Goal: Task Accomplishment & Management: Manage account settings

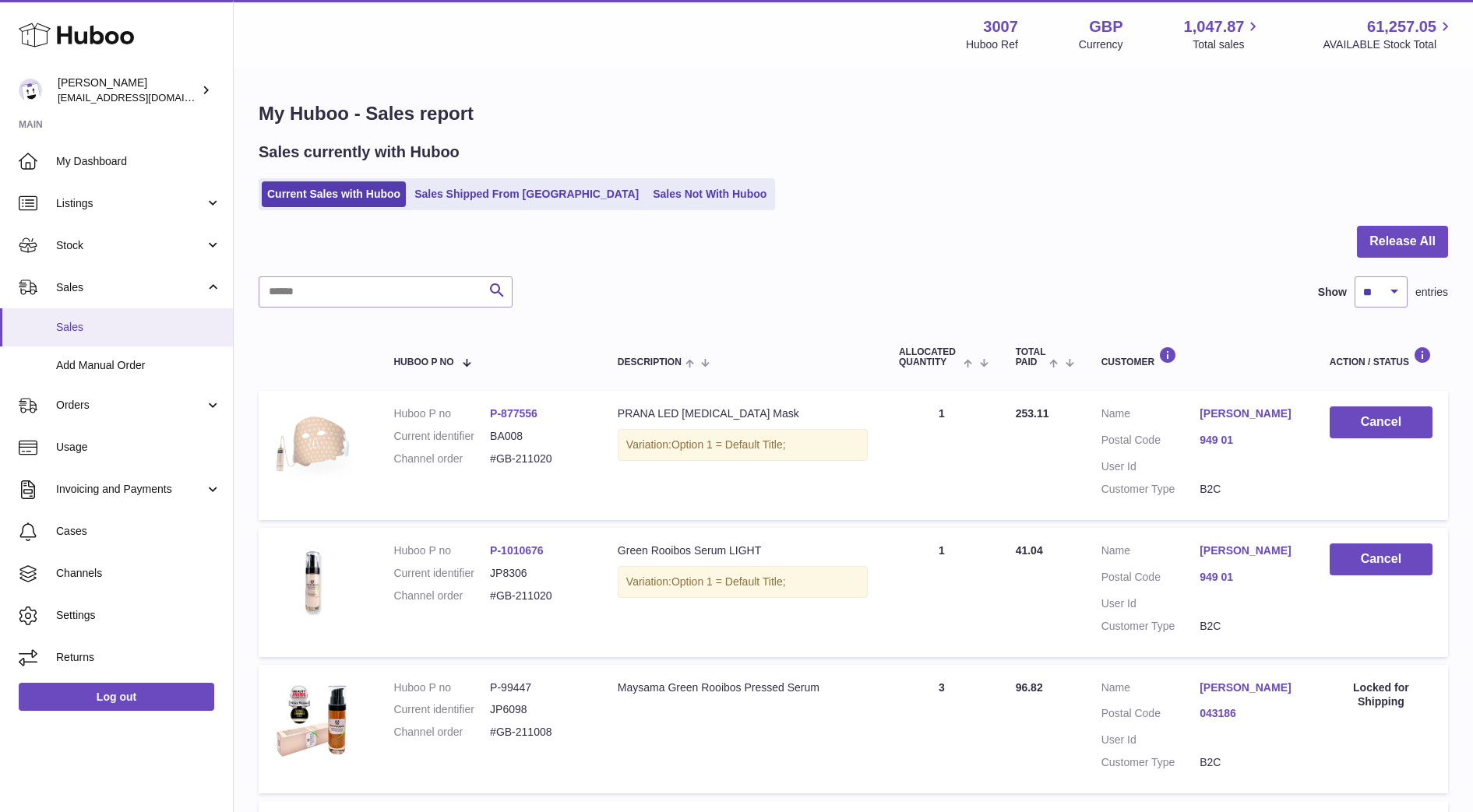
click at [72, 327] on span "Sales" at bounding box center [138, 327] width 165 height 14
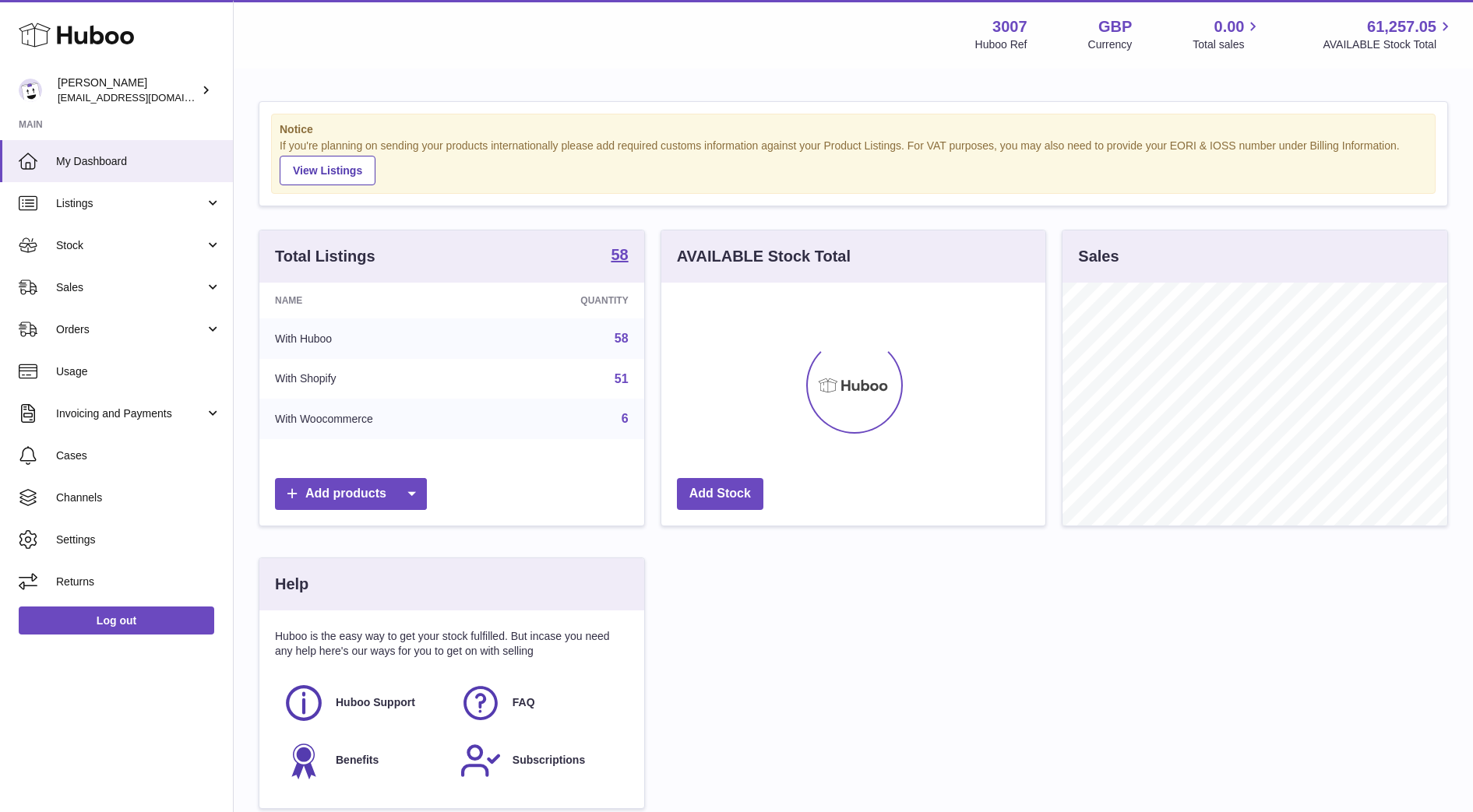
scroll to position [243, 384]
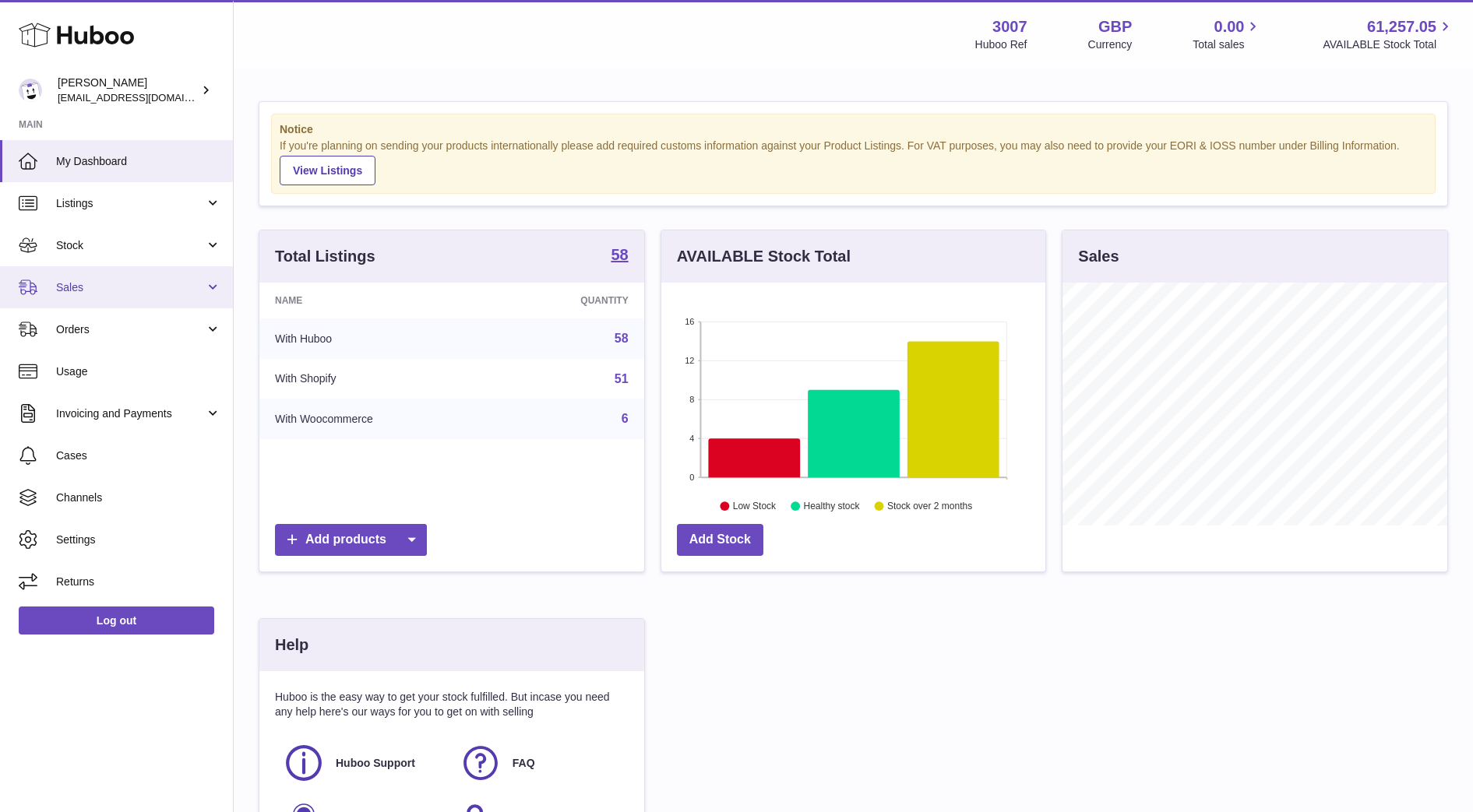
click at [112, 281] on span "Sales" at bounding box center [130, 288] width 149 height 14
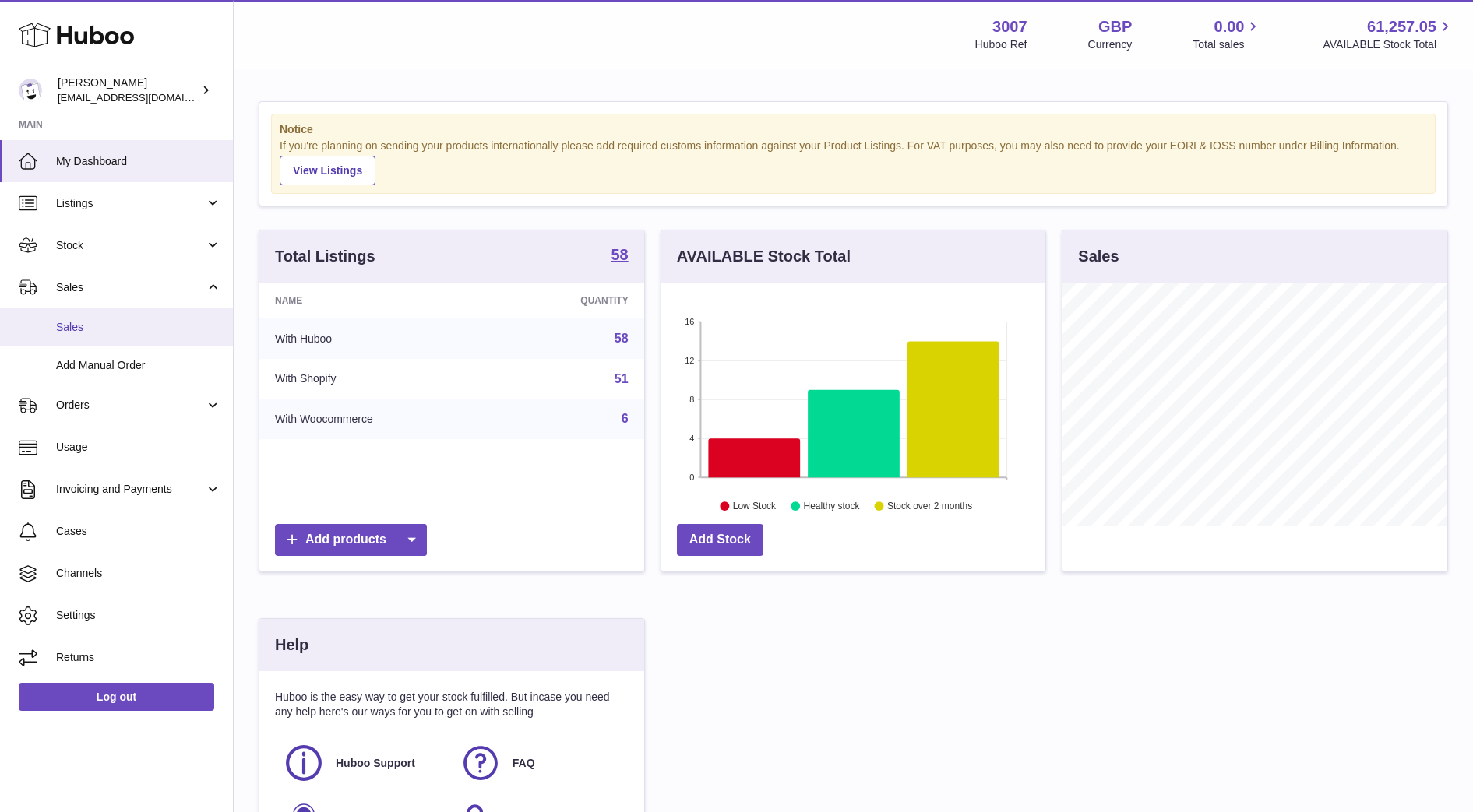
click at [107, 342] on link "Sales" at bounding box center [117, 327] width 233 height 38
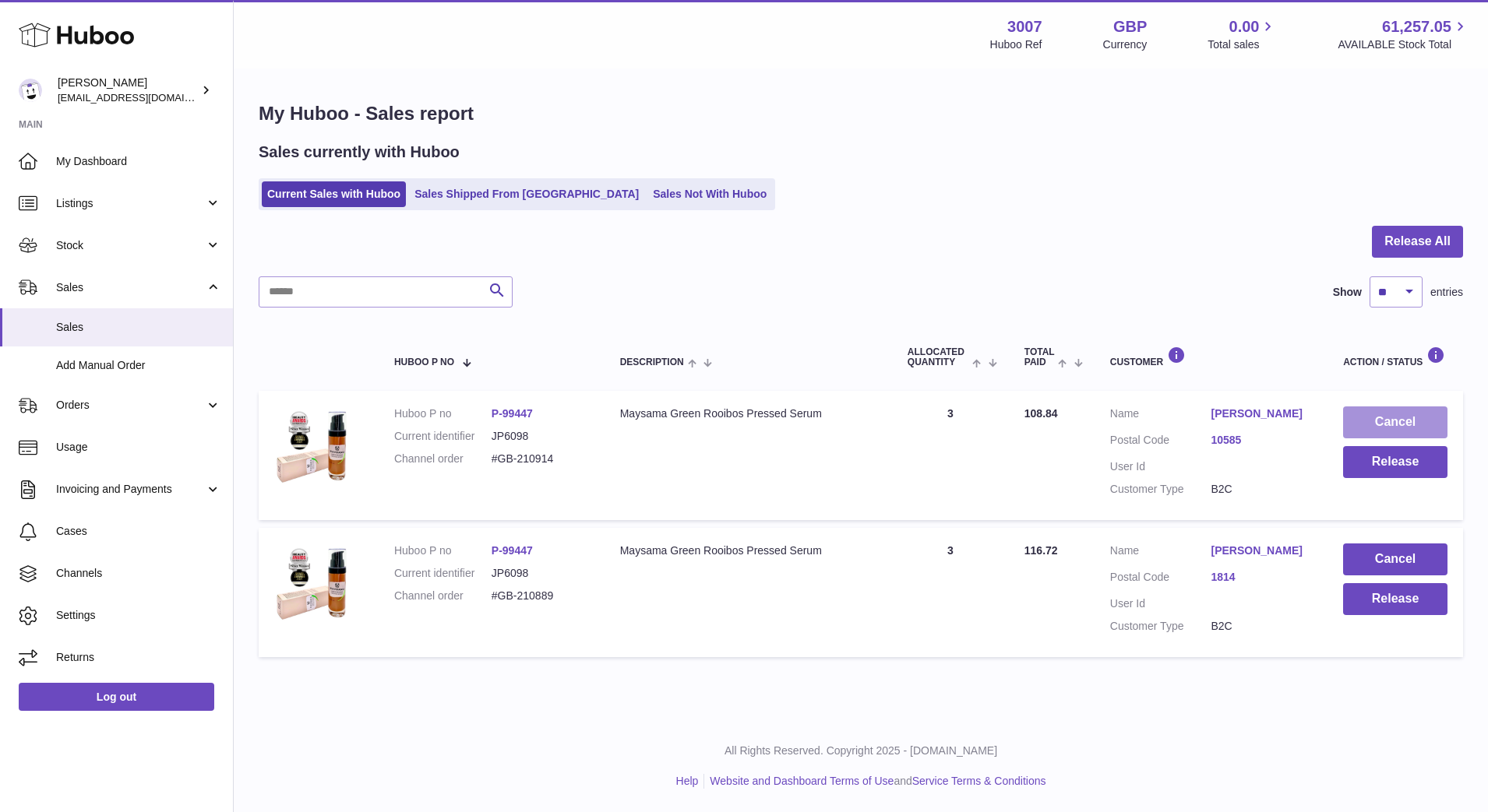
click at [1379, 422] on button "Cancel" at bounding box center [1396, 423] width 105 height 32
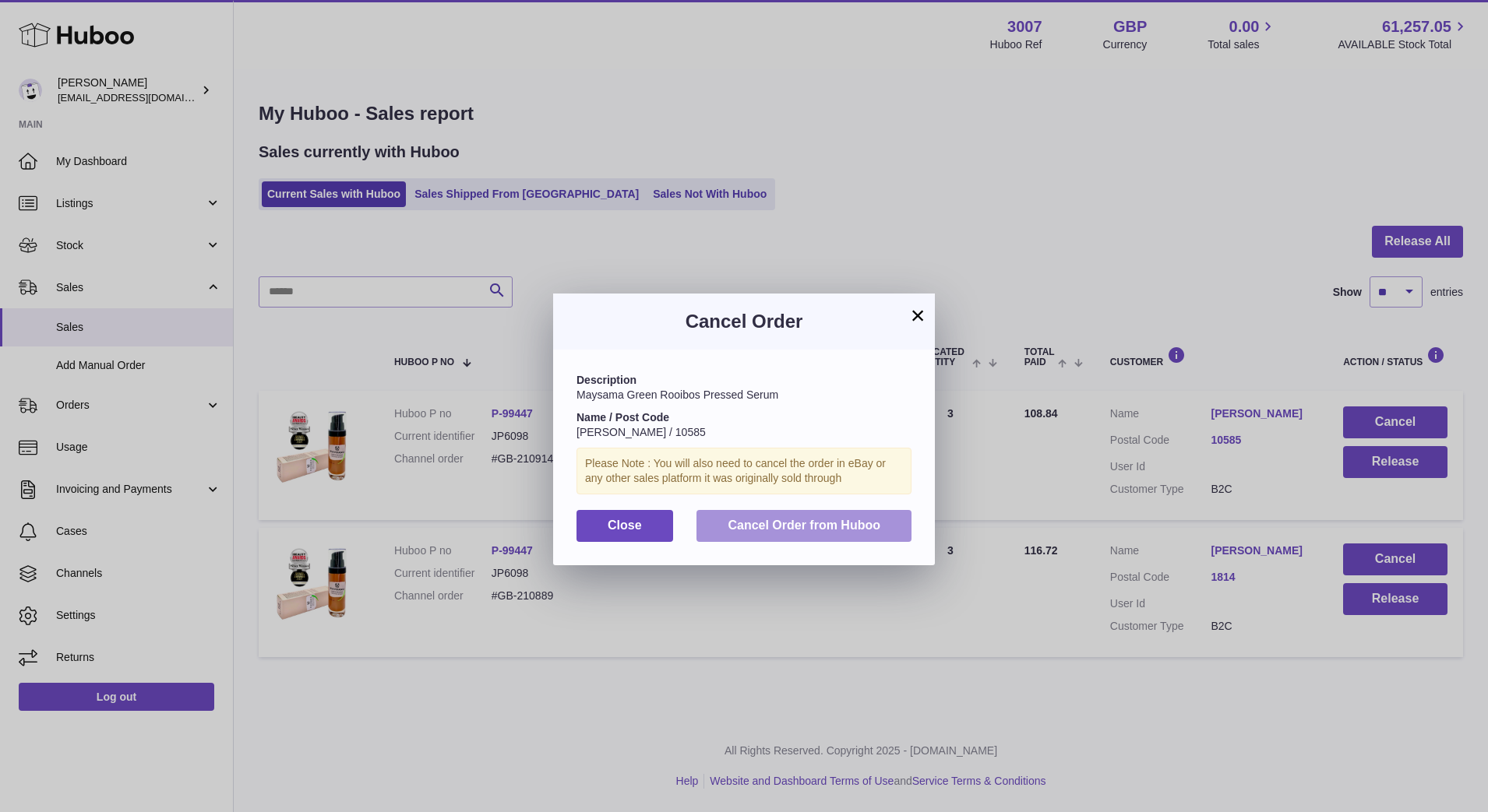
click at [795, 513] on button "Cancel Order from Huboo" at bounding box center [804, 527] width 215 height 32
